Goal: Transaction & Acquisition: Book appointment/travel/reservation

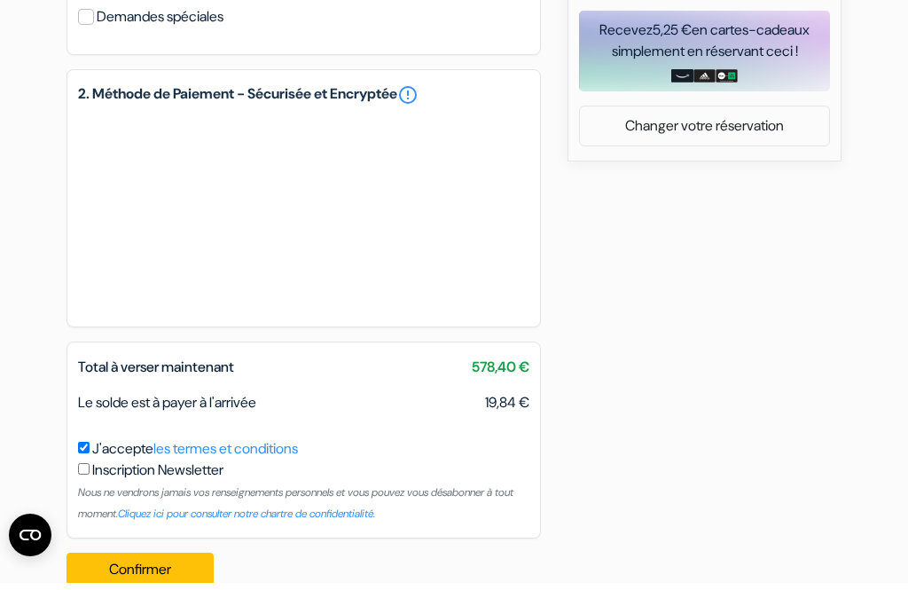
scroll to position [807, 0]
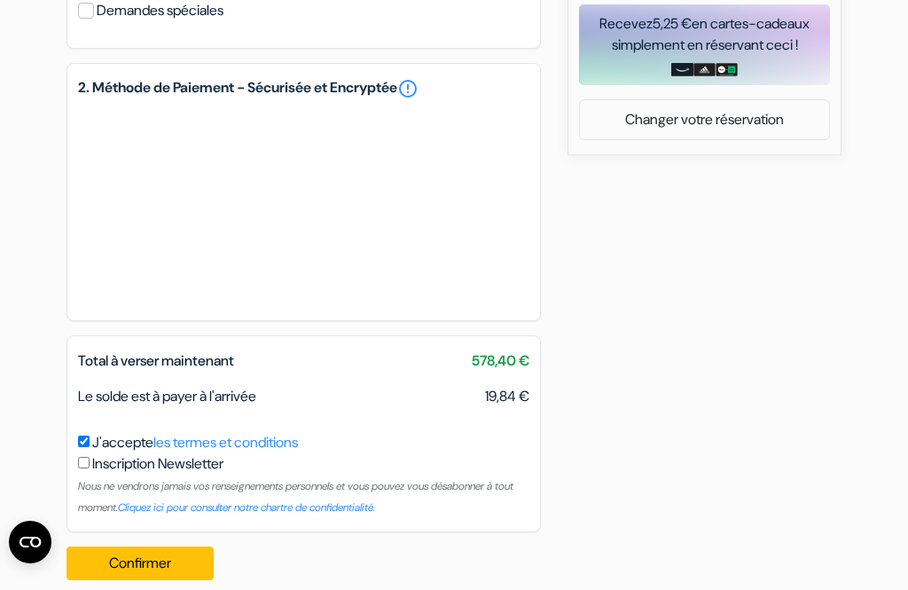
click at [106, 580] on button "Confirmer Loading..." at bounding box center [140, 563] width 147 height 34
click at [131, 475] on label "Inscription Newsletter" at bounding box center [157, 463] width 131 height 21
click at [90, 447] on input "J'accepte les termes et conditions" at bounding box center [84, 441] width 12 height 12
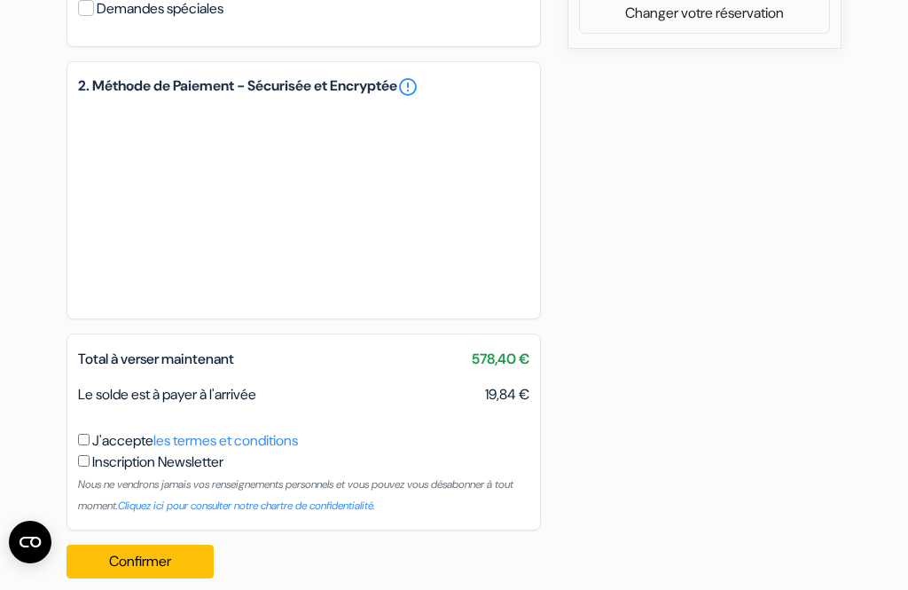
scroll to position [957, 0]
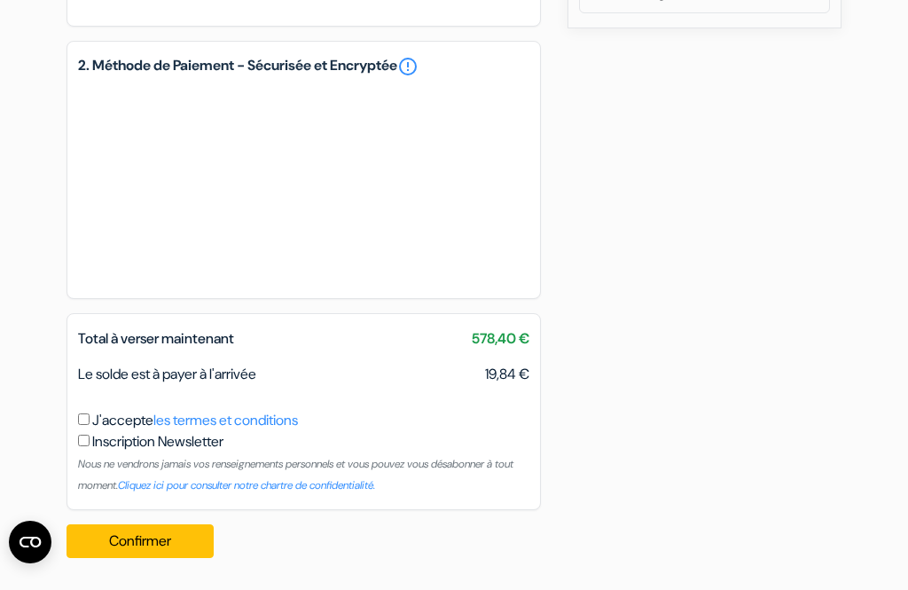
click at [80, 413] on input "J'accepte les termes et conditions" at bounding box center [84, 419] width 12 height 12
click at [69, 402] on div "Total à verser maintenant 578,40 € Le solde est à payer à l'arrivée 19,84 € J'a…" at bounding box center [304, 411] width 475 height 197
click at [73, 404] on div "Total à verser maintenant 578,40 € Le solde est à payer à l'arrivée 19,84 € J'a…" at bounding box center [304, 411] width 475 height 197
click at [78, 408] on div "Total à verser maintenant 578,40 € Le solde est à payer à l'arrivée 19,84 € J'a…" at bounding box center [304, 411] width 475 height 197
click at [70, 410] on div "Total à verser maintenant 578,40 € Le solde est à payer à l'arrivée 19,84 € J'a…" at bounding box center [304, 411] width 475 height 197
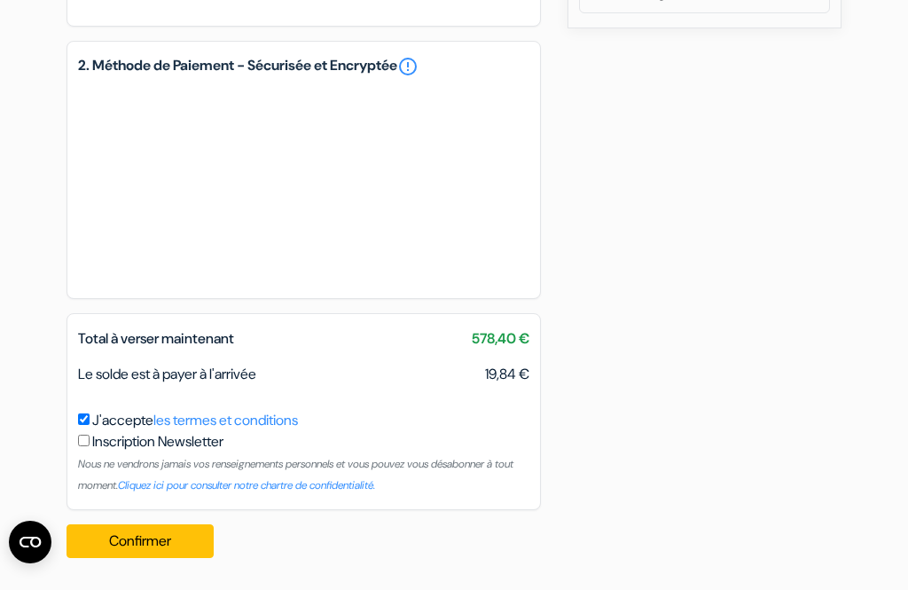
click at [79, 420] on input "J'accepte les termes et conditions" at bounding box center [84, 419] width 12 height 12
checkbox input "false"
click at [136, 536] on button "Confirmer Loading..." at bounding box center [140, 541] width 147 height 34
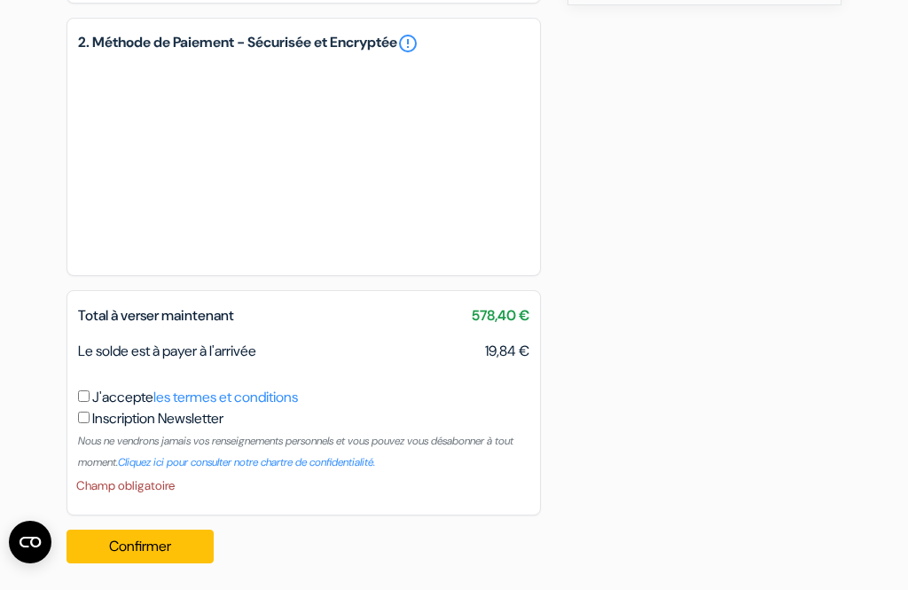
scroll to position [215, 0]
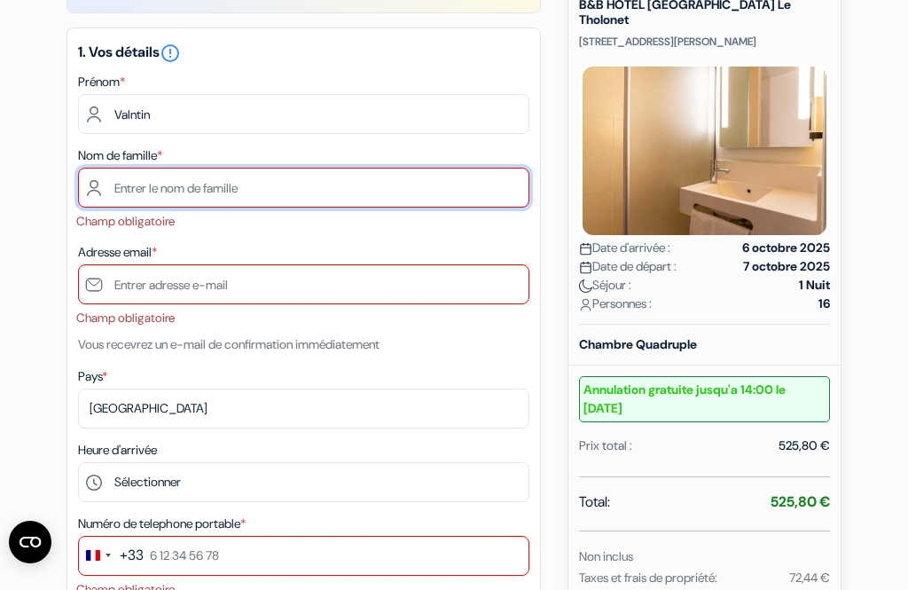
click at [150, 184] on input "text" at bounding box center [303, 188] width 451 height 40
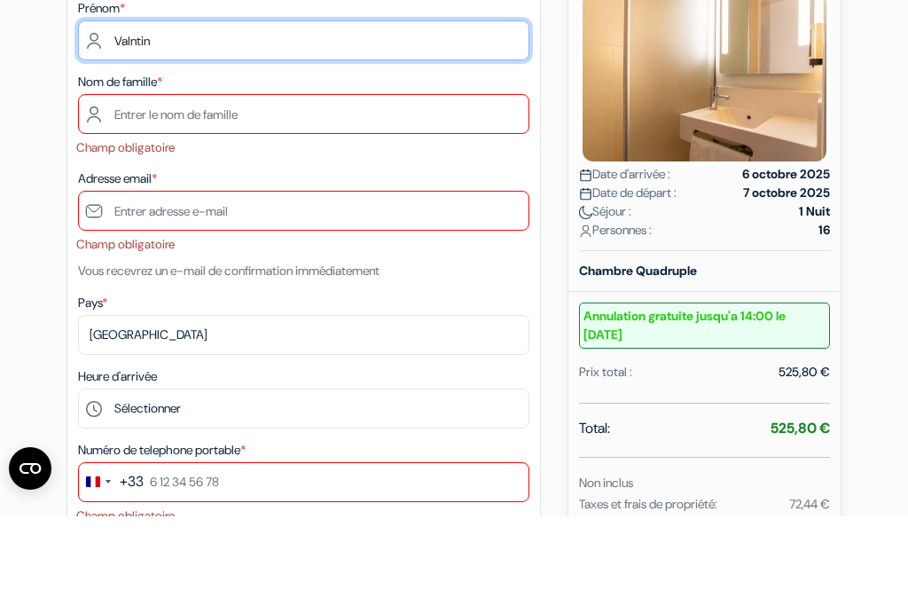
click at [126, 94] on input "Valntin" at bounding box center [303, 114] width 451 height 40
click at [133, 94] on input "Valntin" at bounding box center [303, 114] width 451 height 40
type input "[PERSON_NAME]"
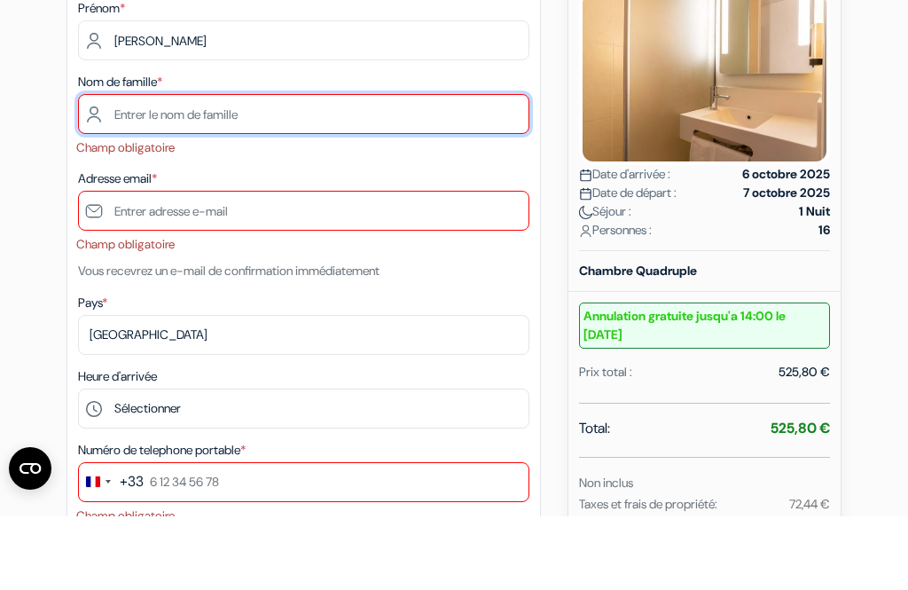
click at [119, 168] on input "text" at bounding box center [303, 188] width 451 height 40
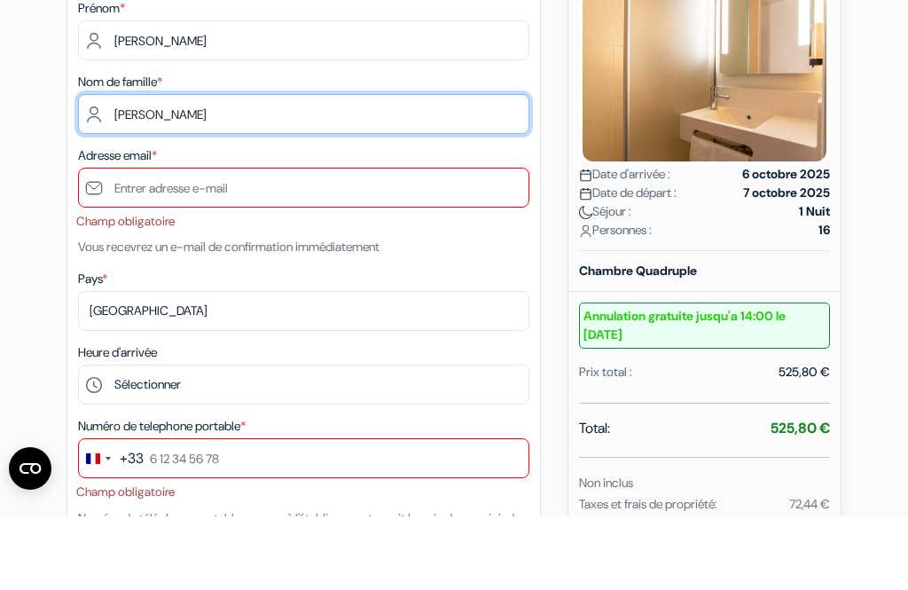
type input "[PERSON_NAME]"
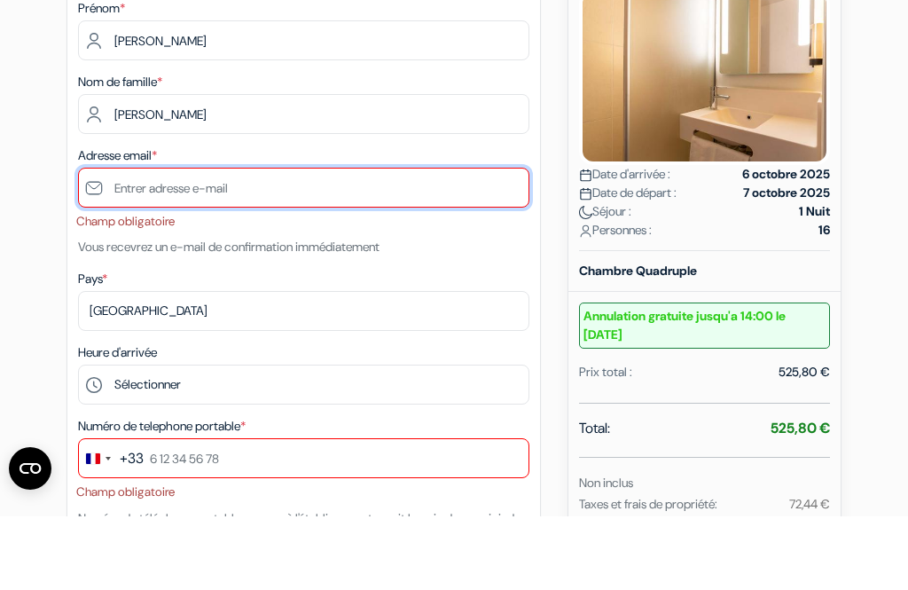
click at [133, 241] on input "text" at bounding box center [303, 261] width 451 height 40
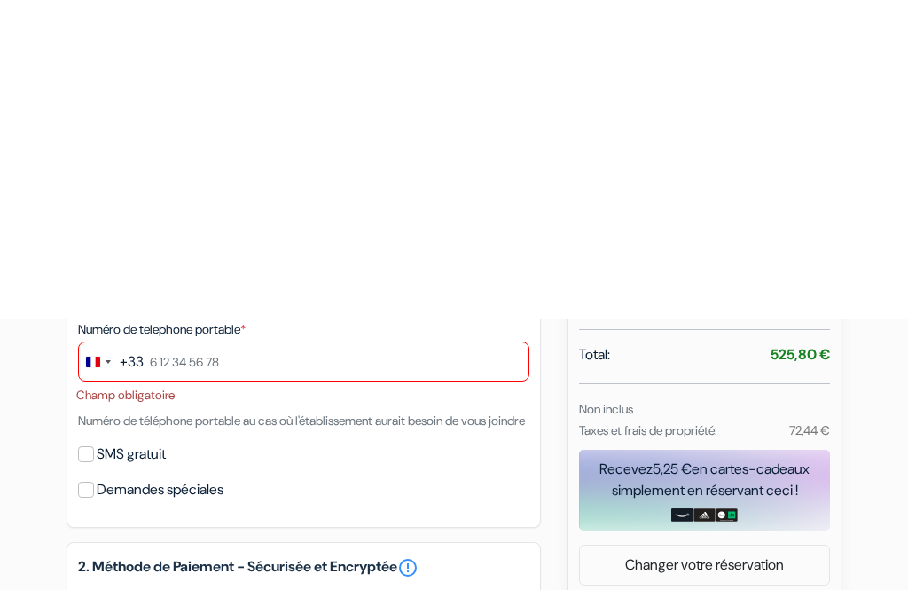
scroll to position [679, 0]
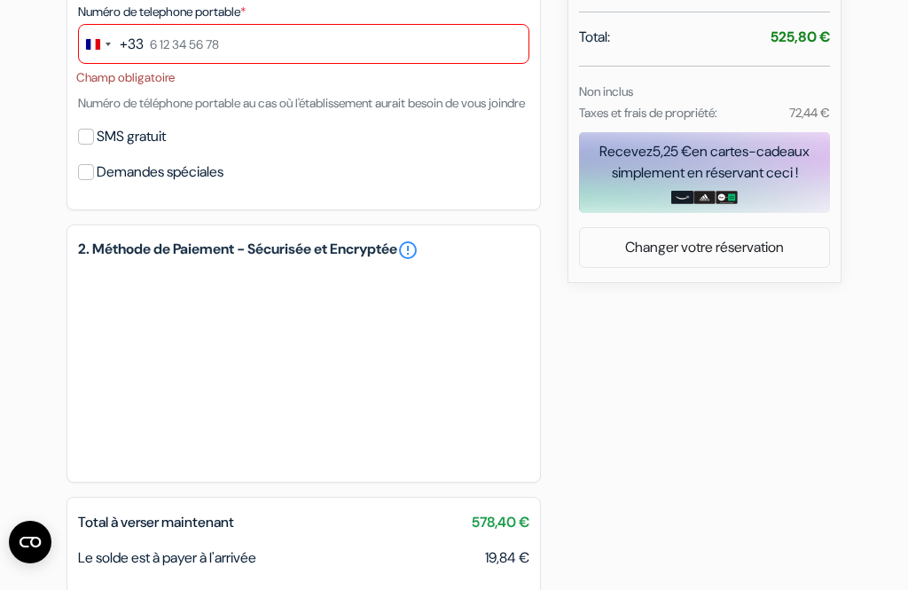
type input "[EMAIL_ADDRESS][DOMAIN_NAME]"
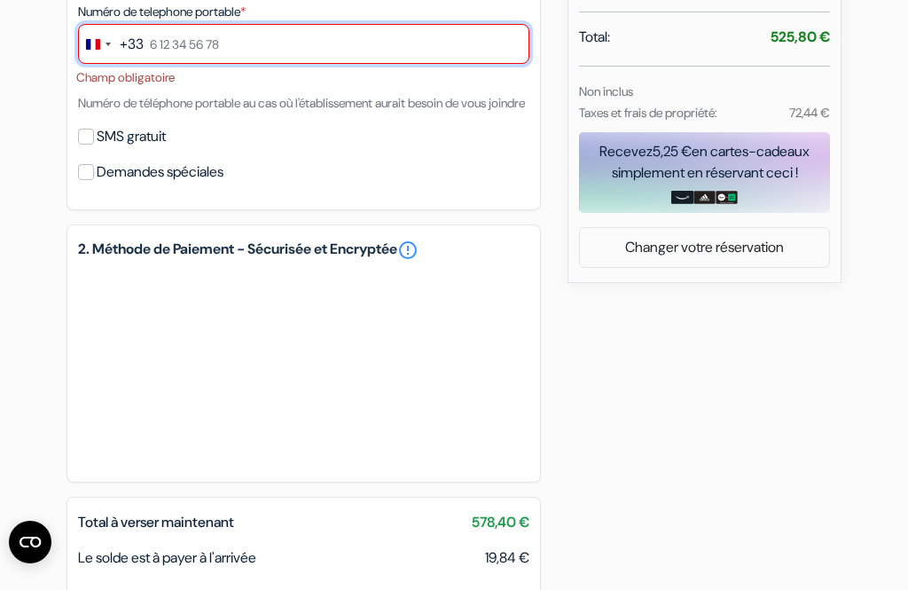
click at [163, 45] on input "text" at bounding box center [303, 44] width 451 height 40
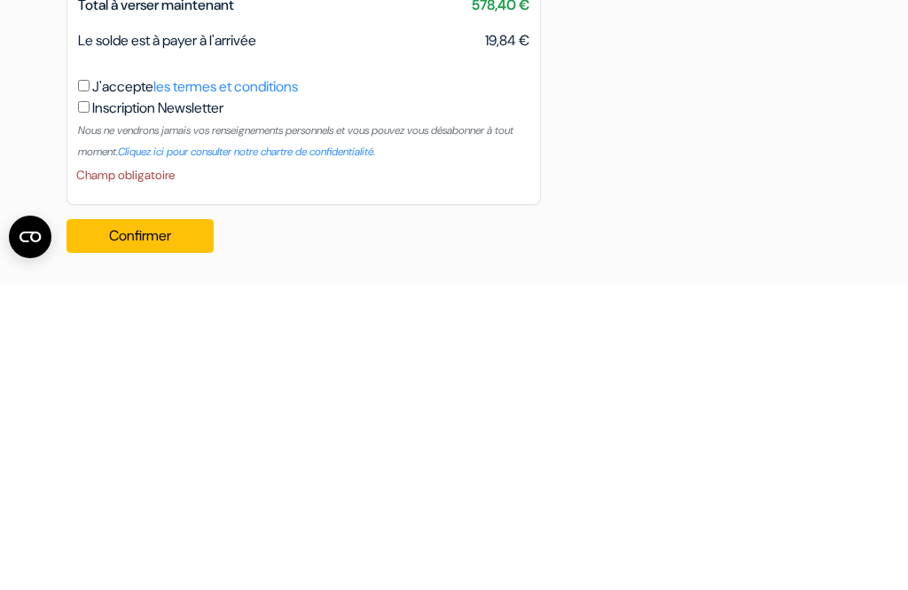
type input "0652205038"
click at [130, 524] on button "Confirmer Loading..." at bounding box center [140, 541] width 147 height 34
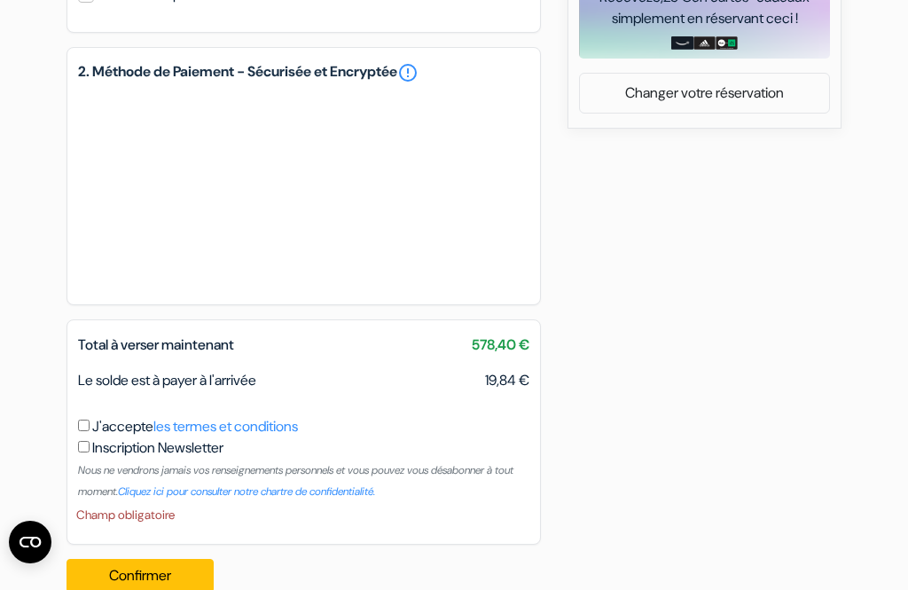
click at [129, 589] on button "Confirmer Loading..." at bounding box center [140, 576] width 147 height 34
click at [121, 589] on button "Confirmer Loading..." at bounding box center [140, 576] width 147 height 34
click at [142, 589] on button "Confirmer Loading..." at bounding box center [140, 576] width 147 height 34
click at [145, 589] on button "Confirmer Loading..." at bounding box center [140, 576] width 147 height 34
click at [73, 430] on div "Total à verser maintenant 578,40 € Le solde est à payer à l'arrivée 19,84 € J'a…" at bounding box center [304, 431] width 475 height 225
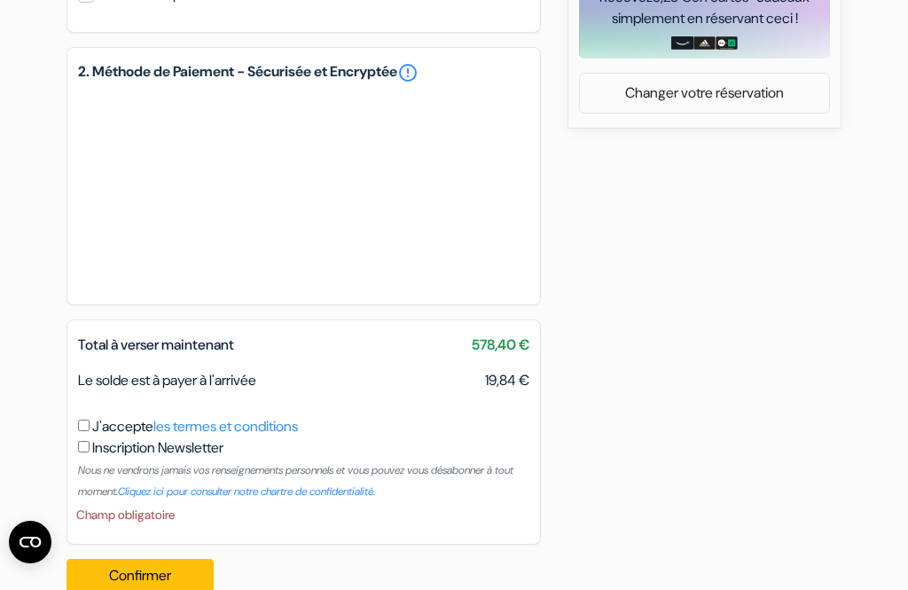
click at [84, 431] on input "J'accepte les termes et conditions" at bounding box center [84, 426] width 12 height 12
checkbox input "true"
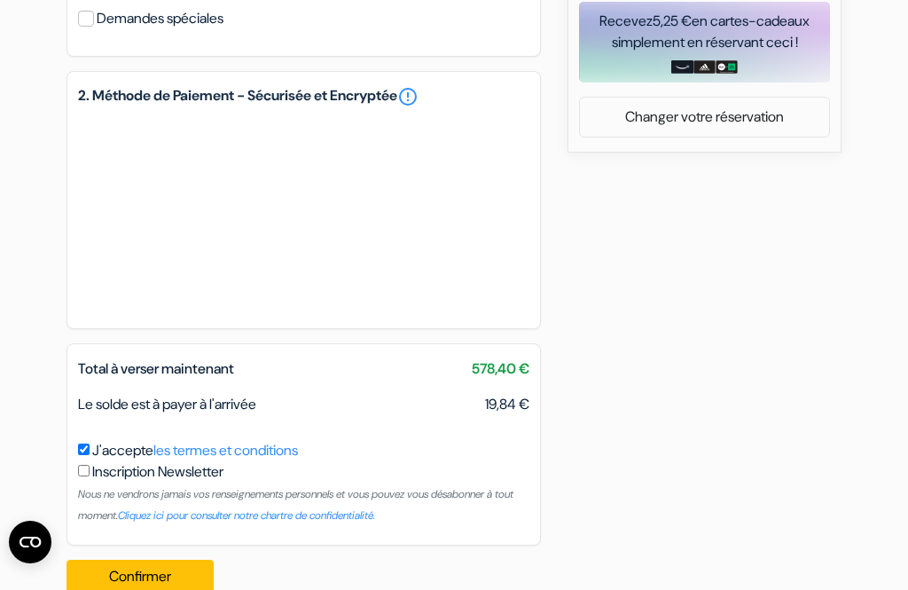
click at [120, 589] on button "Confirmer Loading..." at bounding box center [140, 577] width 147 height 34
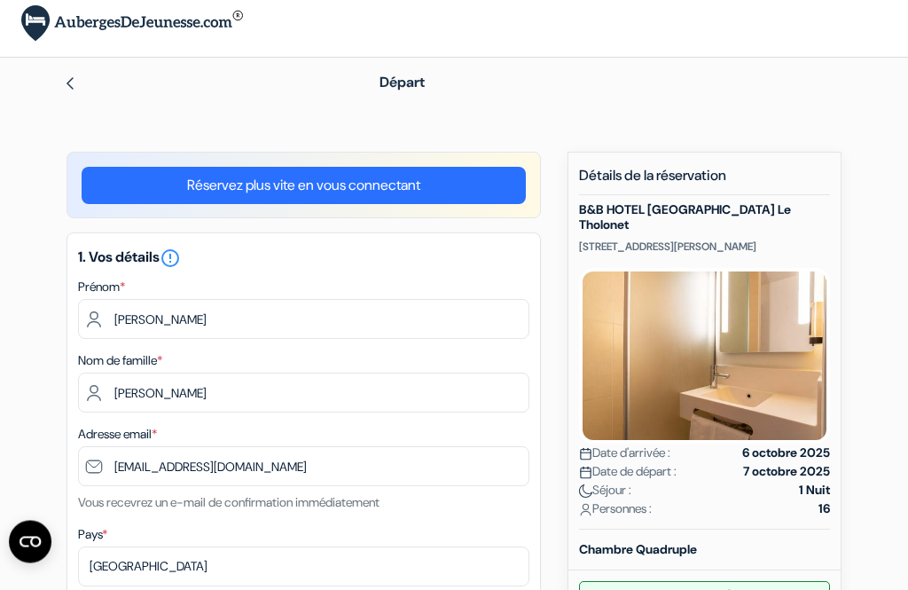
scroll to position [0, 0]
